Goal: Information Seeking & Learning: Learn about a topic

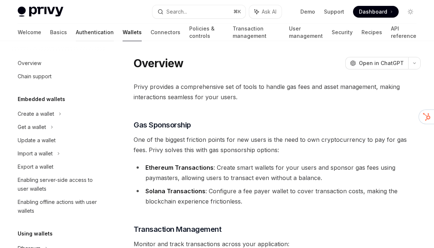
click at [76, 36] on link "Authentication" at bounding box center [95, 33] width 38 height 18
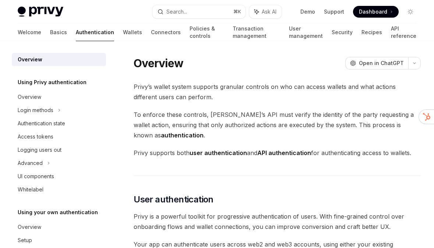
scroll to position [27, 0]
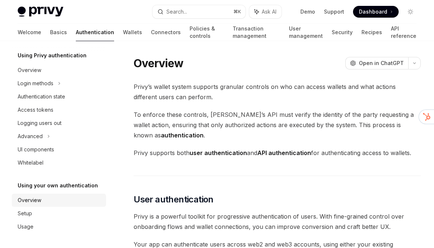
click at [64, 199] on div "Overview" at bounding box center [60, 200] width 84 height 9
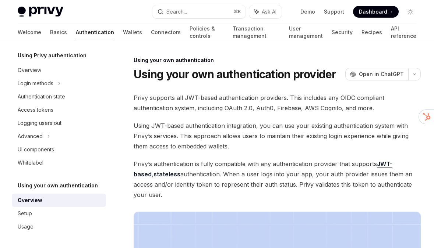
click at [76, 32] on link "Authentication" at bounding box center [95, 33] width 38 height 18
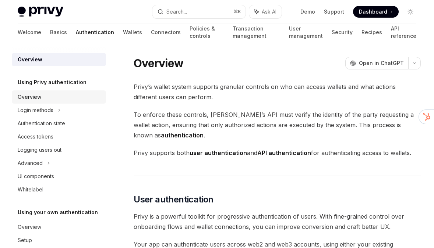
click at [55, 97] on div "Overview" at bounding box center [60, 97] width 84 height 9
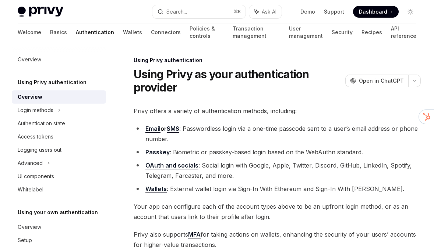
click at [174, 128] on link "SMS" at bounding box center [173, 129] width 13 height 8
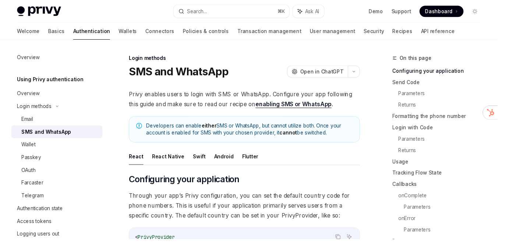
type textarea "*"
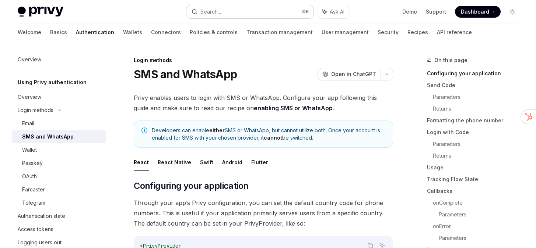
click at [228, 14] on button "Search... ⌘ K" at bounding box center [249, 11] width 127 height 13
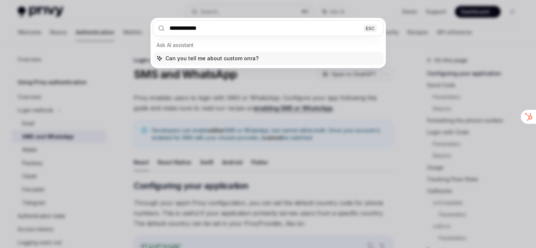
type input "**********"
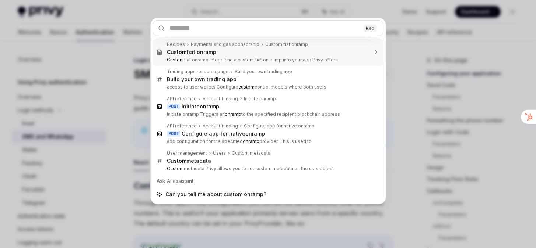
type textarea "*"
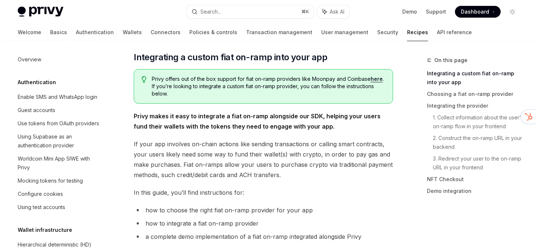
scroll to position [555, 0]
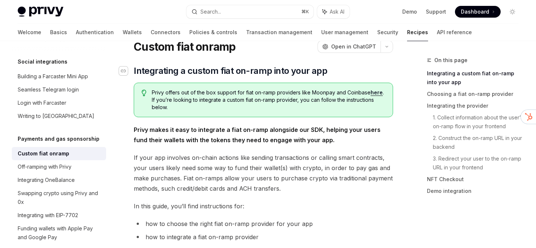
click at [124, 69] on icon "Navigate to header" at bounding box center [123, 71] width 5 height 4
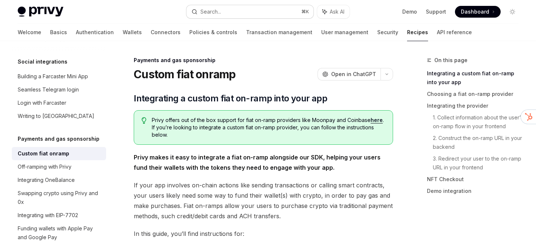
click at [232, 8] on button "Search... ⌘ K" at bounding box center [249, 11] width 127 height 13
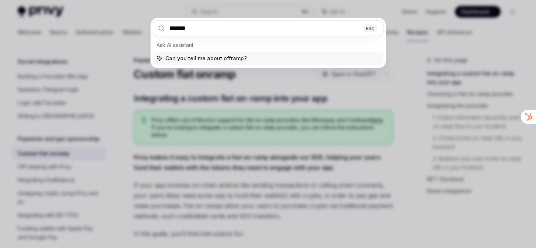
type input "********"
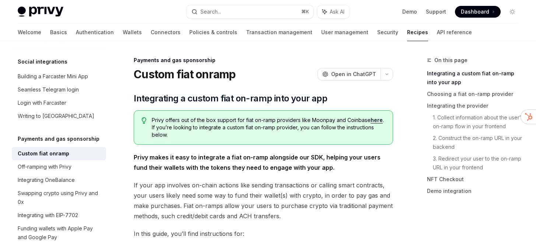
type textarea "*"
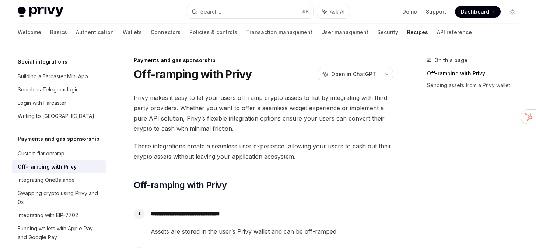
click at [168, 115] on span "Privy makes it easy to let your users off-ramp crypto assets to fiat by integra…" at bounding box center [263, 113] width 259 height 41
